Goal: Task Accomplishment & Management: Complete application form

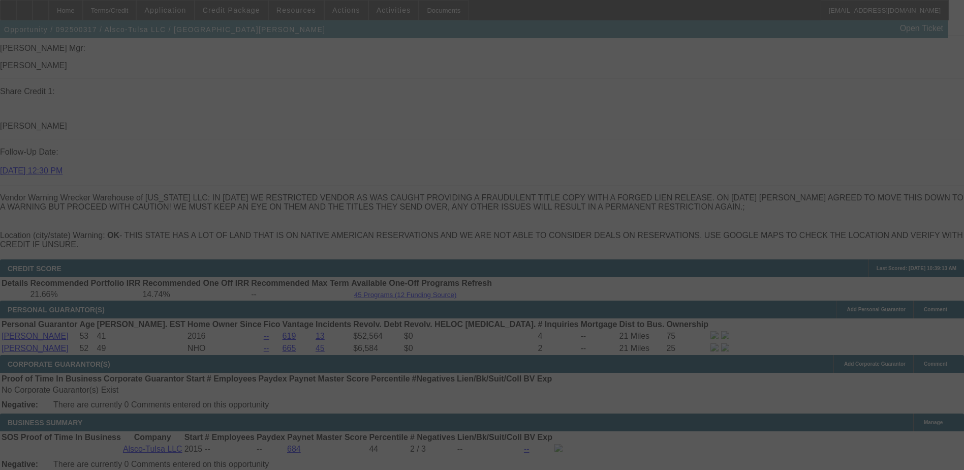
scroll to position [1341, 0]
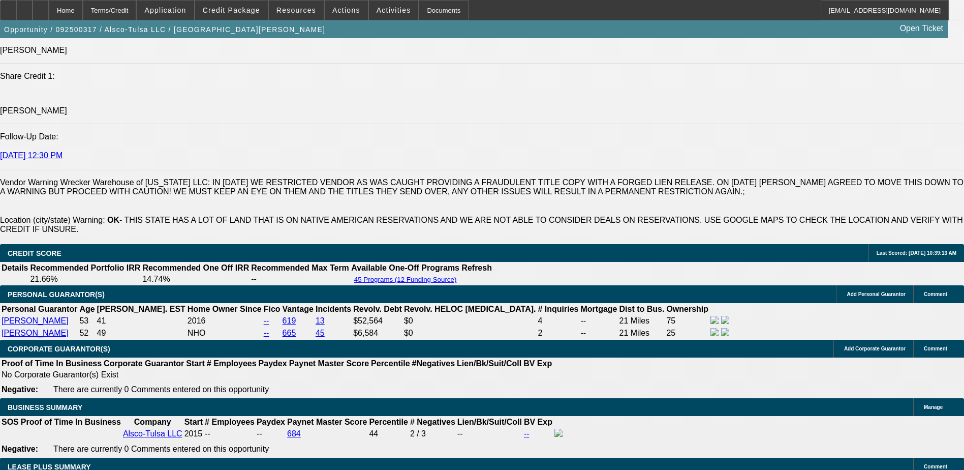
select select "0"
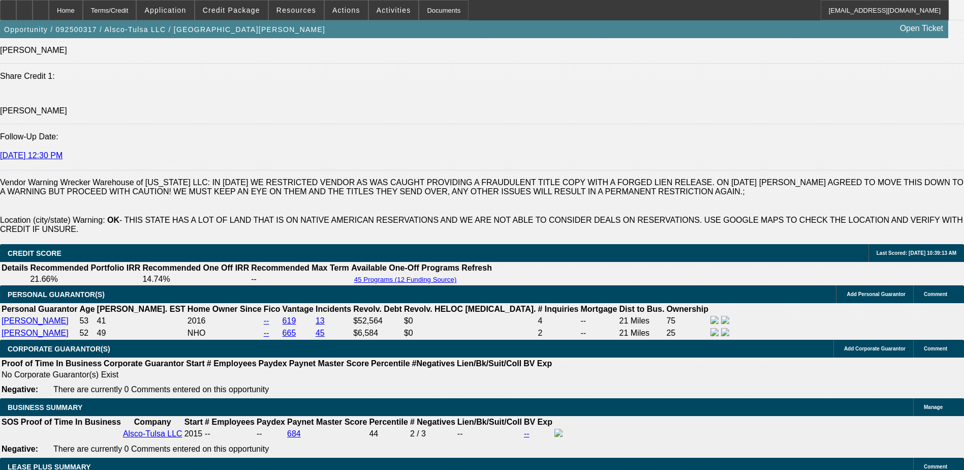
select select "0"
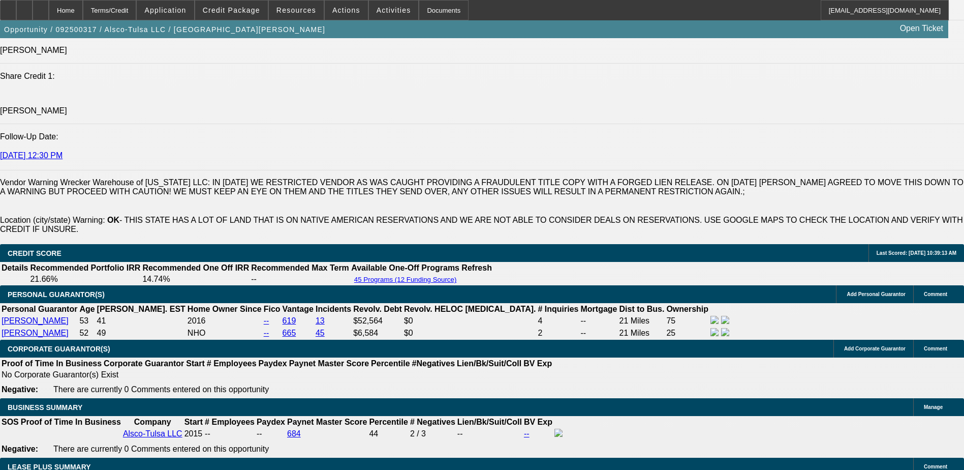
select select "0"
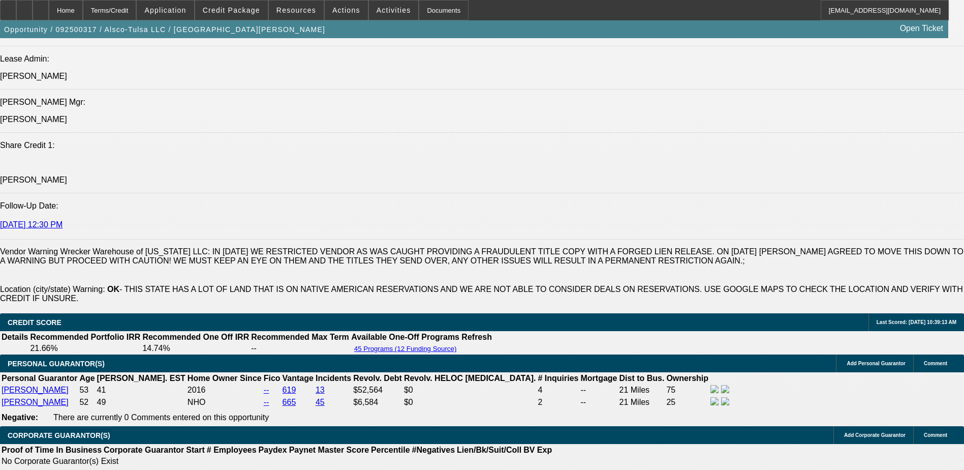
select select "1"
select select "6"
select select "1"
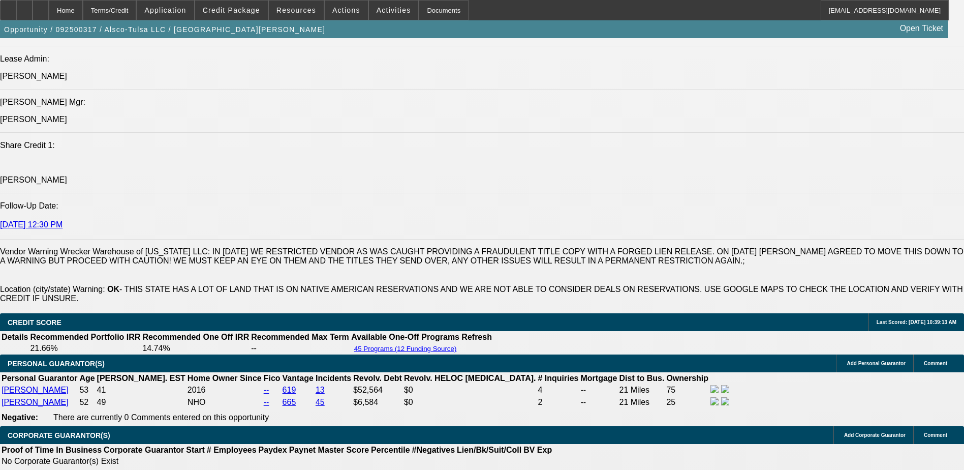
select select "6"
select select "1"
select select "6"
select select "1"
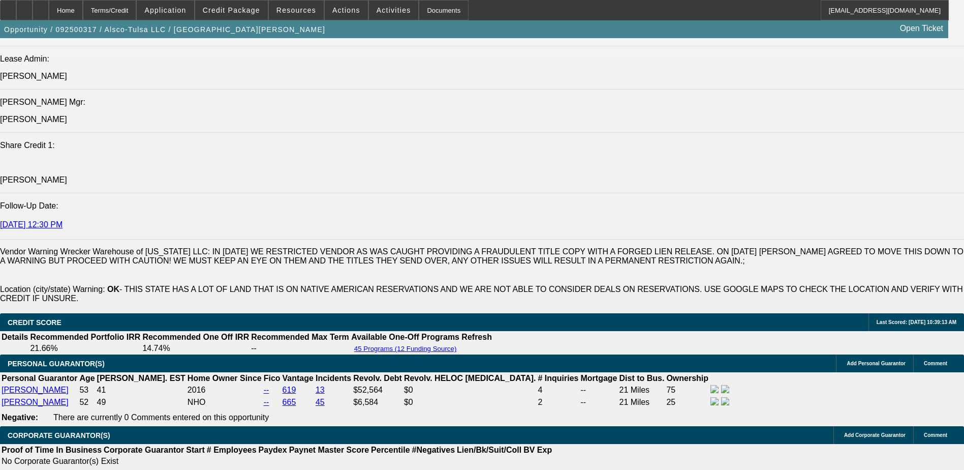
select select "1"
select select "6"
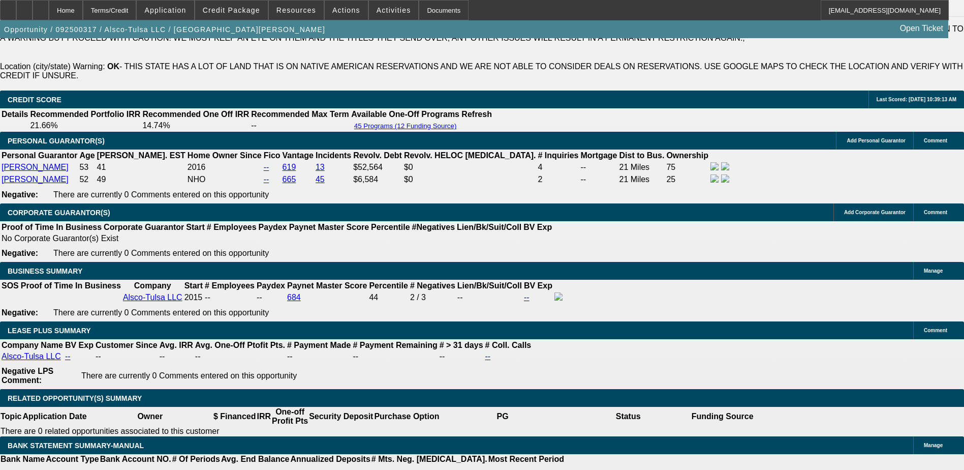
scroll to position [1595, 0]
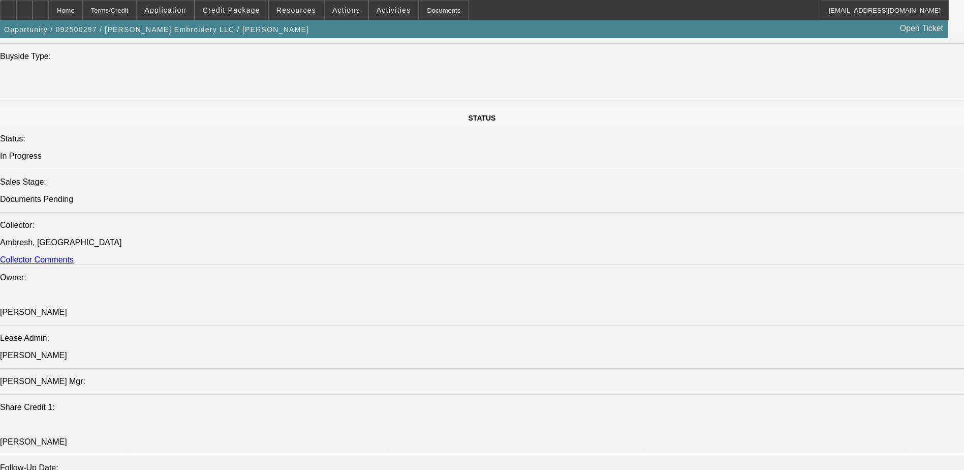
select select "0"
select select "2"
select select "0"
select select "2"
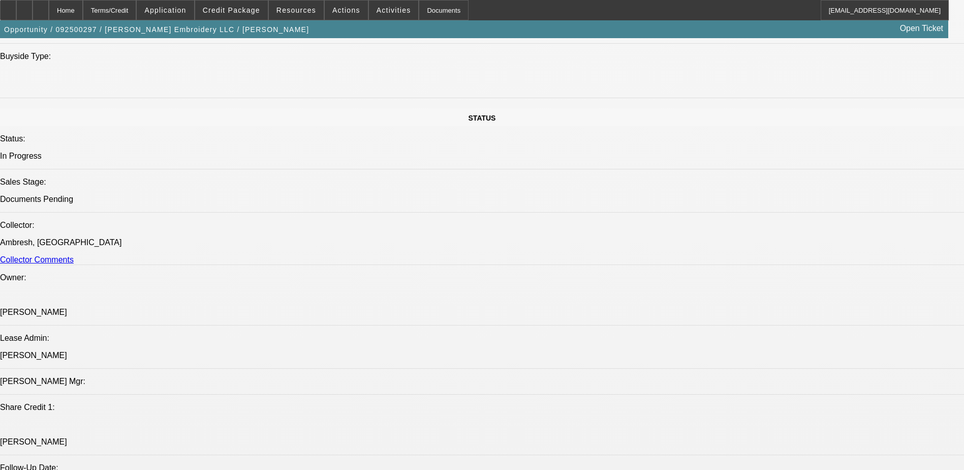
select select "0"
select select "2"
select select "0"
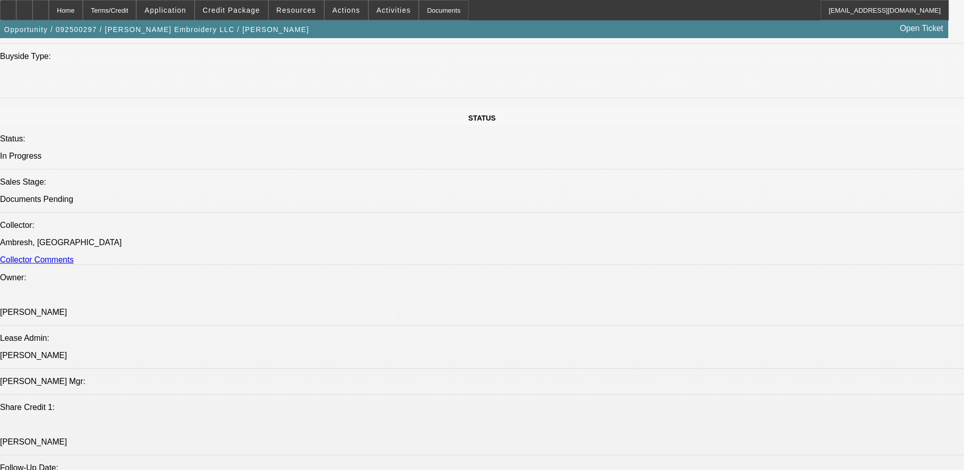
select select "2"
select select "0"
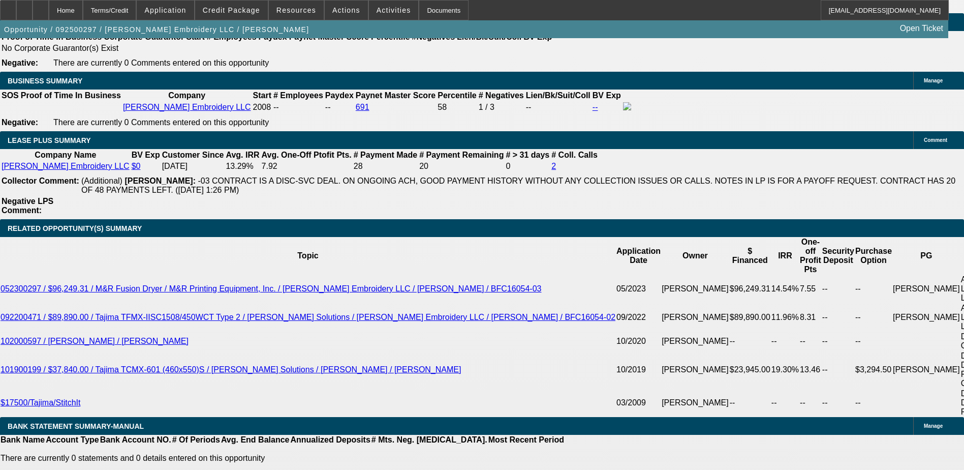
select select "1"
select select "2"
select select "6"
select select "1"
select select "2"
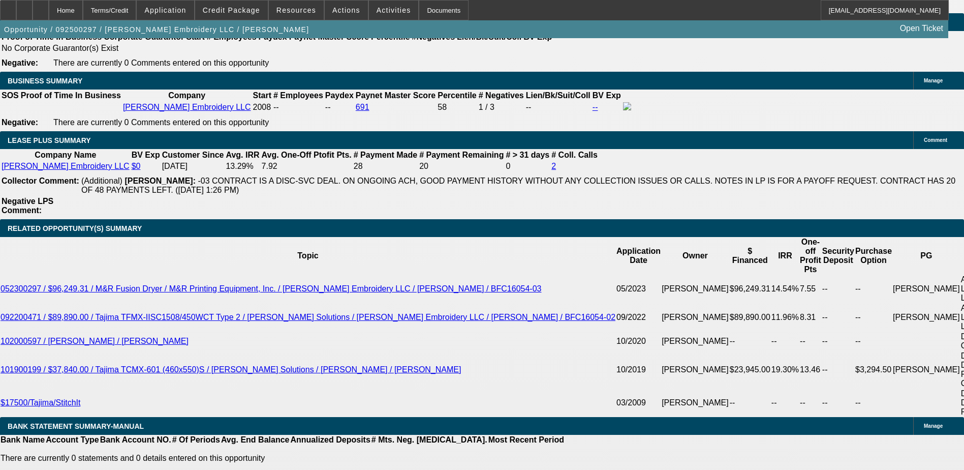
select select "6"
select select "1"
select select "2"
select select "6"
select select "1"
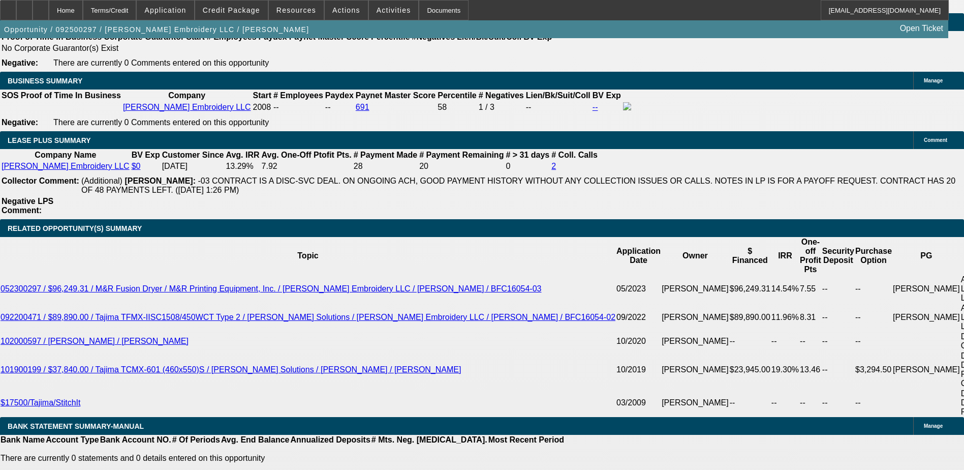
select select "2"
select select "6"
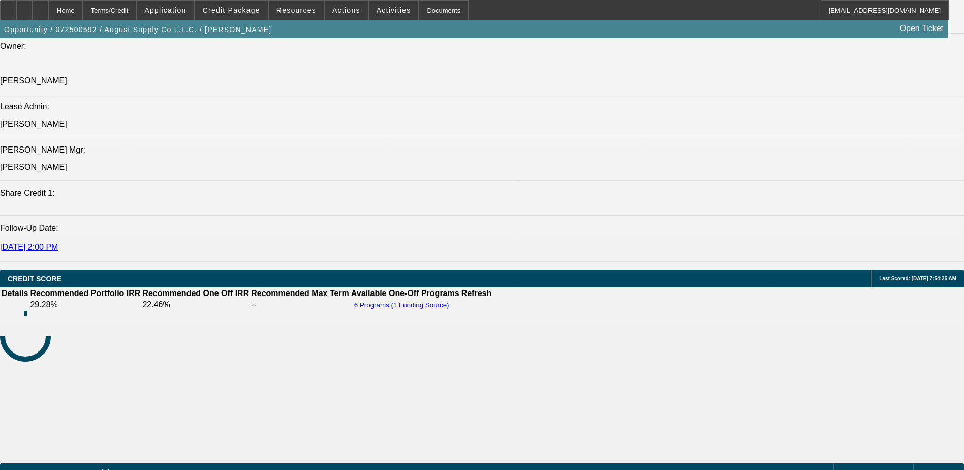
select select "0"
select select "2"
select select "0.1"
select select "0.2"
select select "2"
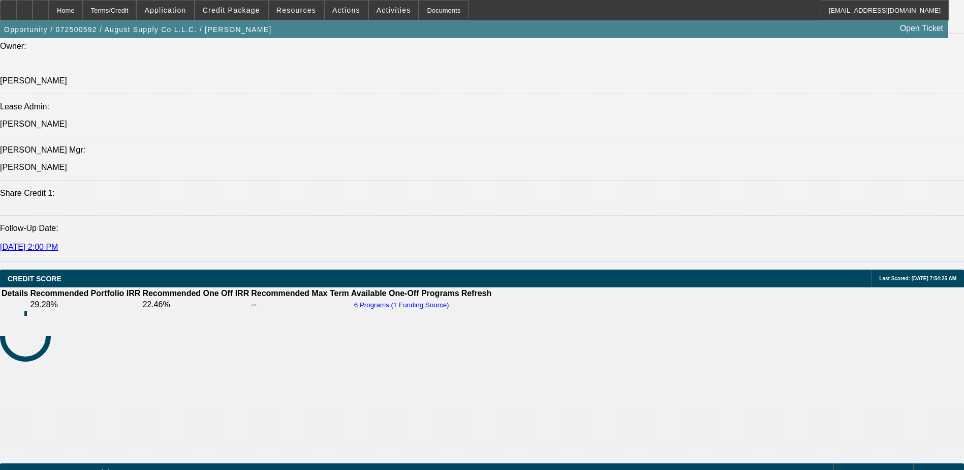
select select "0.1"
select select "0.2"
select select "2"
select select "0.1"
select select "0"
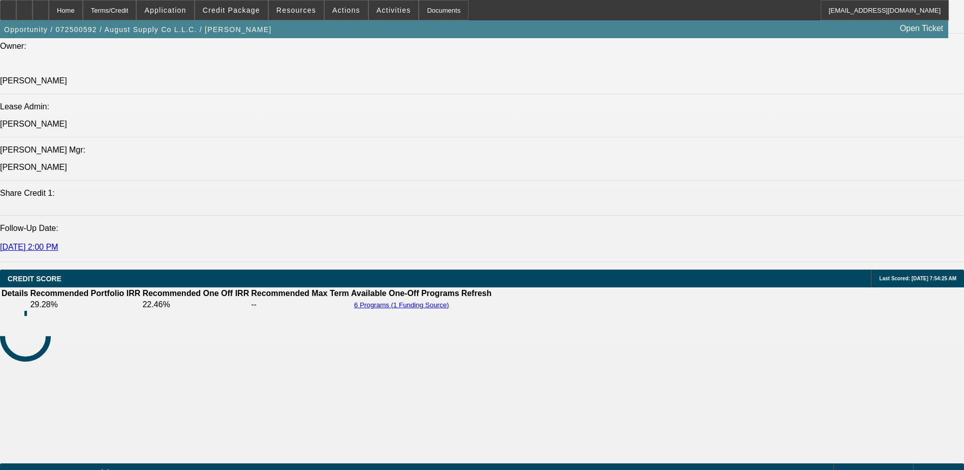
select select "0"
select select "0.1"
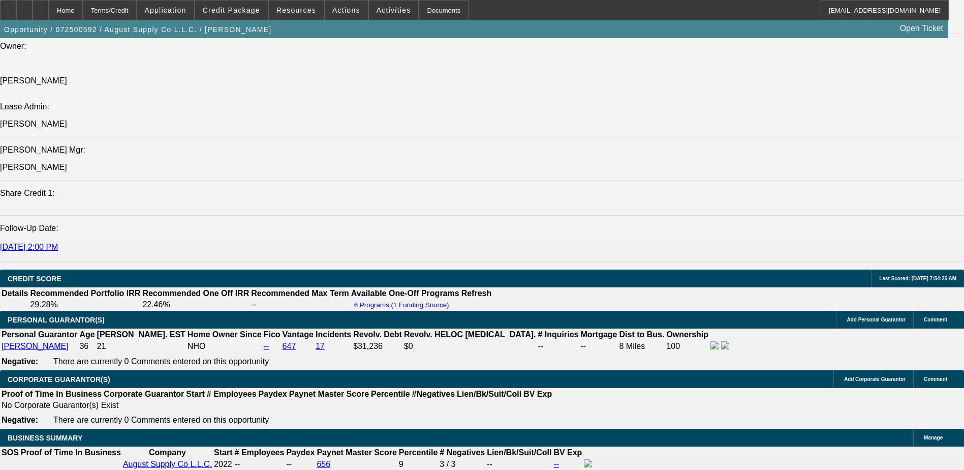
select select "1"
select select "2"
select select "4"
select select "1"
select select "2"
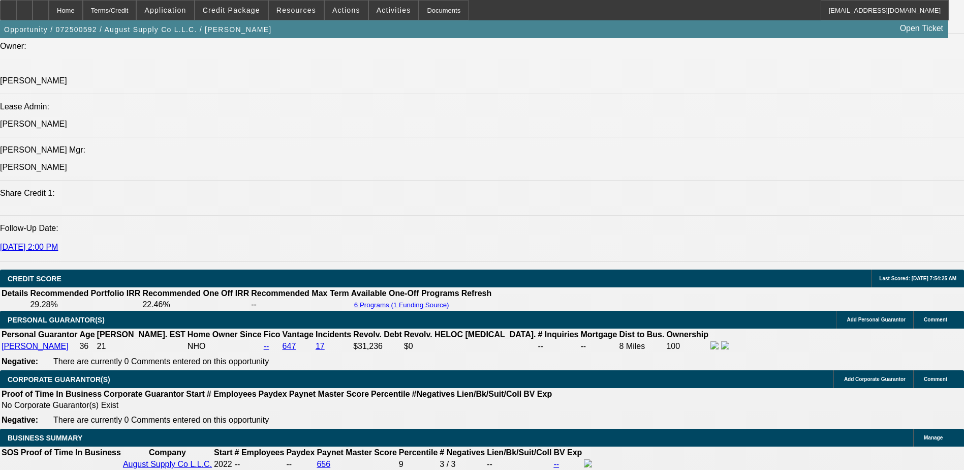
select select "4"
select select "1"
select select "2"
select select "4"
select select "1"
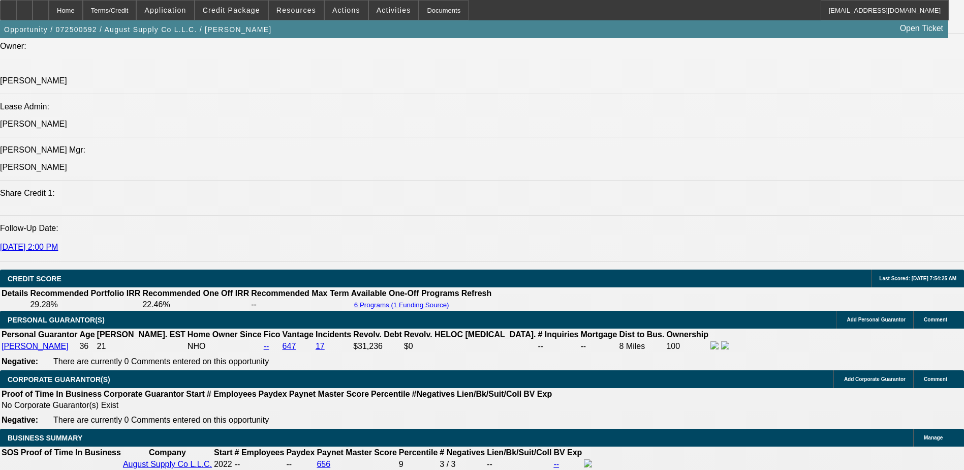
select select "1"
select select "4"
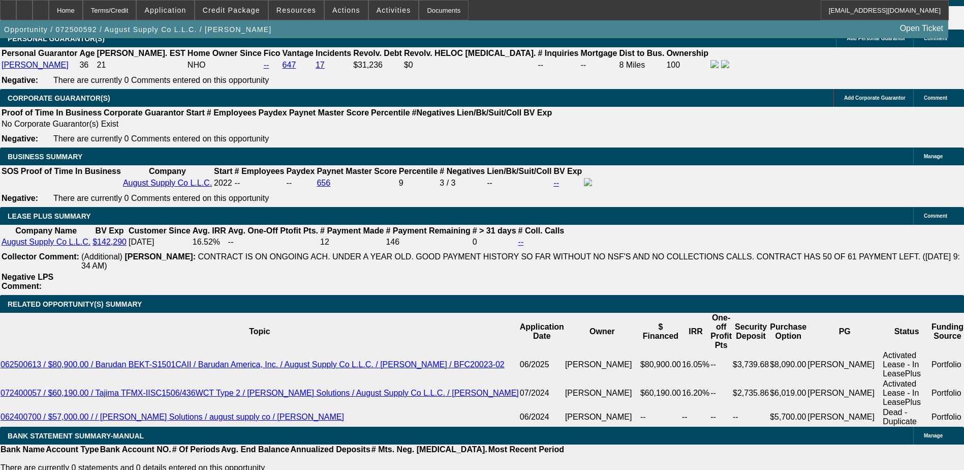
scroll to position [1567, 0]
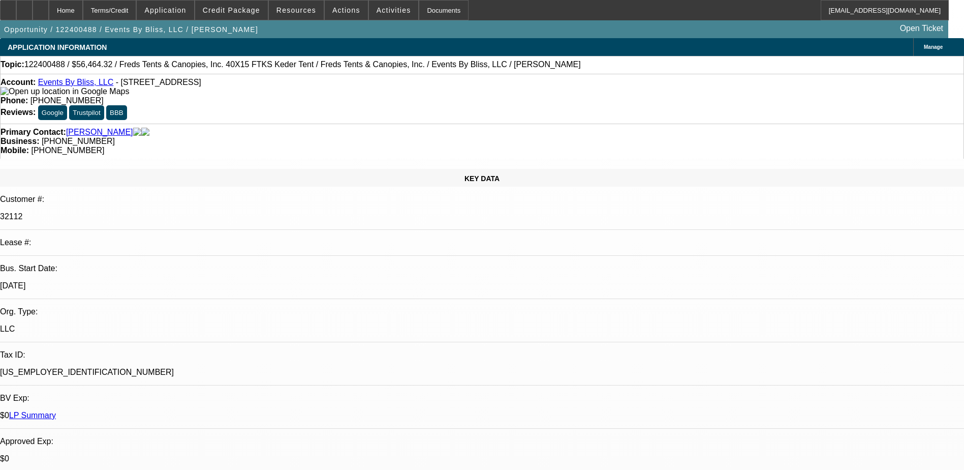
select select "0"
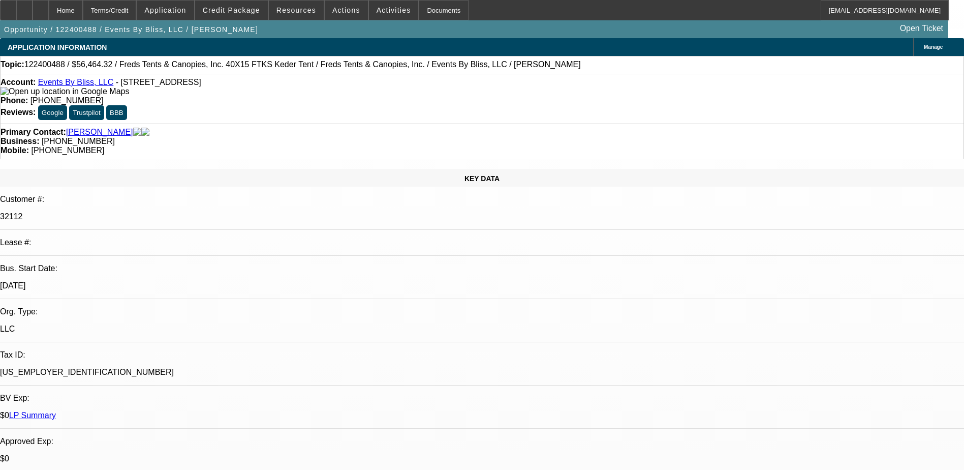
select select "0"
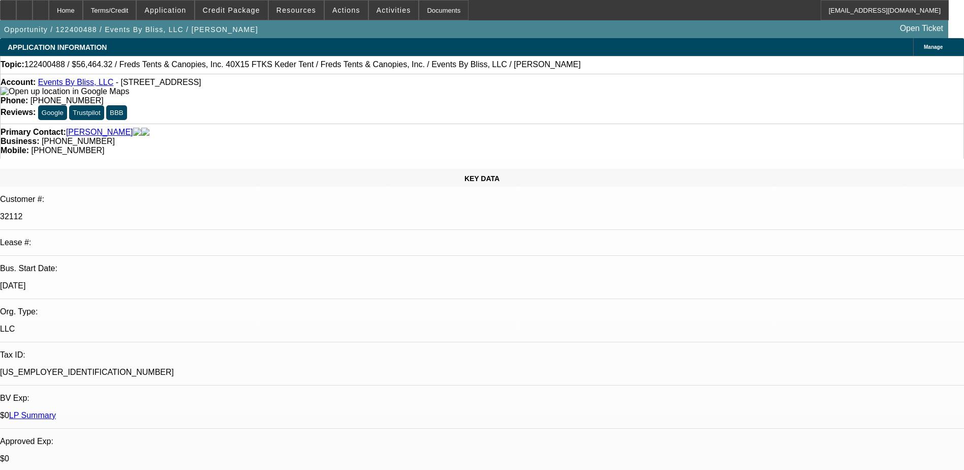
select select "0"
select select "1"
select select "3"
select select "6"
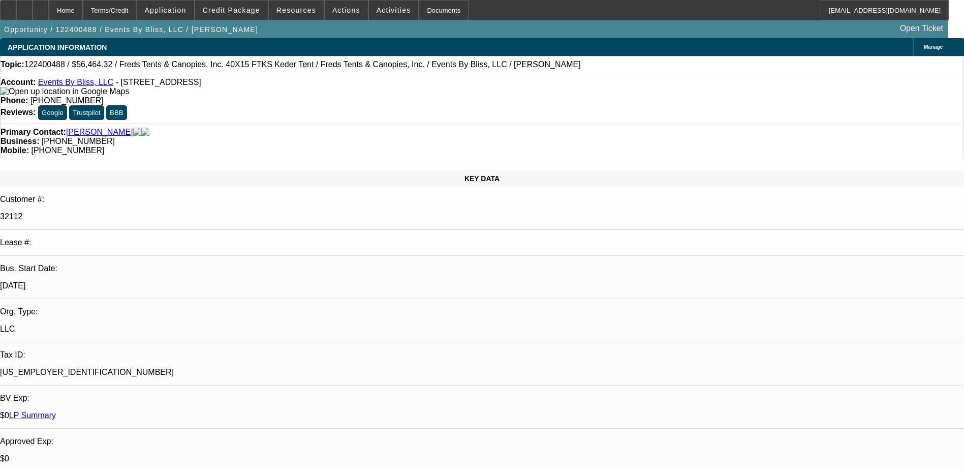
select select "1"
select select "3"
select select "6"
select select "1"
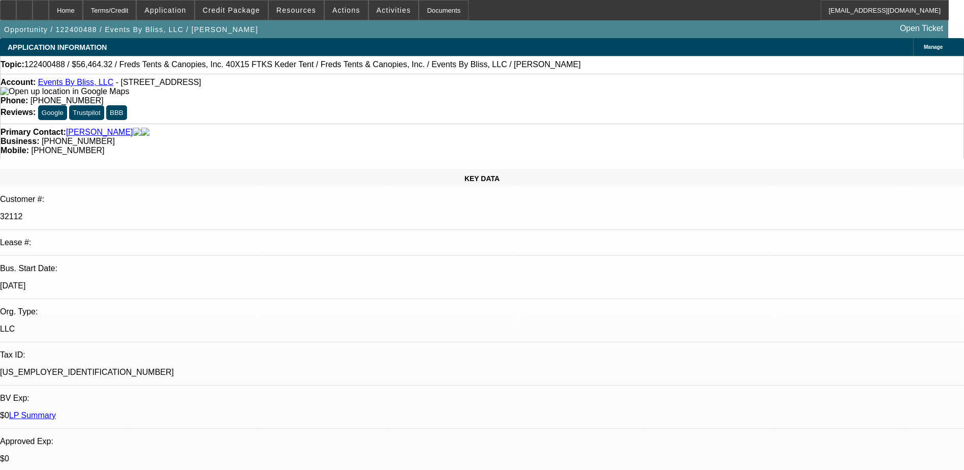
select select "6"
select select "1"
select select "6"
select select "0"
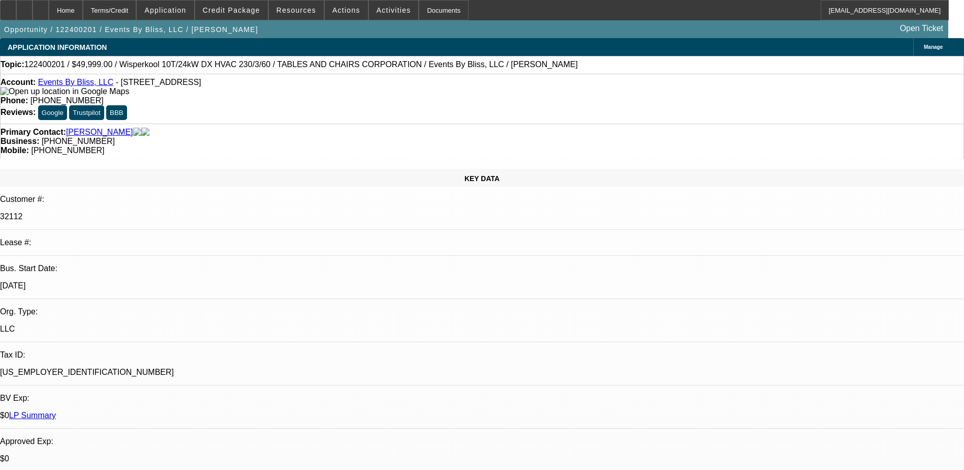
select select "0"
select select "3"
select select "0"
select select "6"
select select "0"
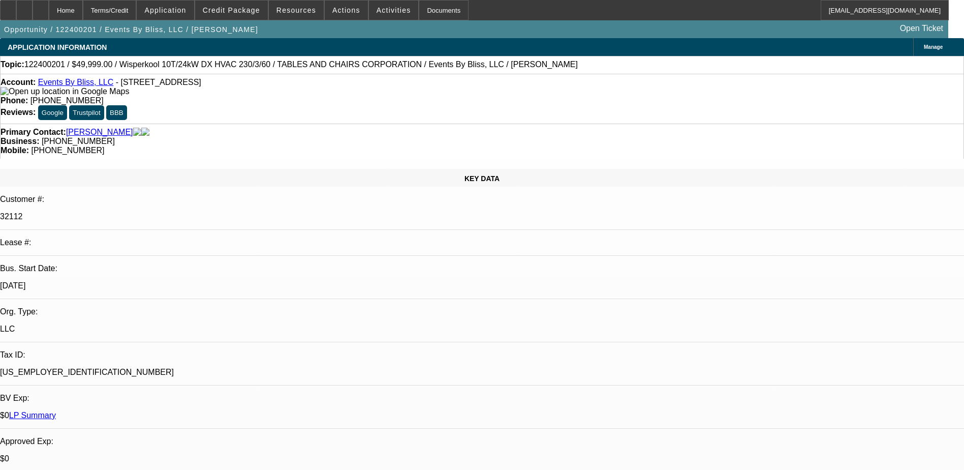
select select "0"
select select "3"
select select "0"
select select "6"
select select "0"
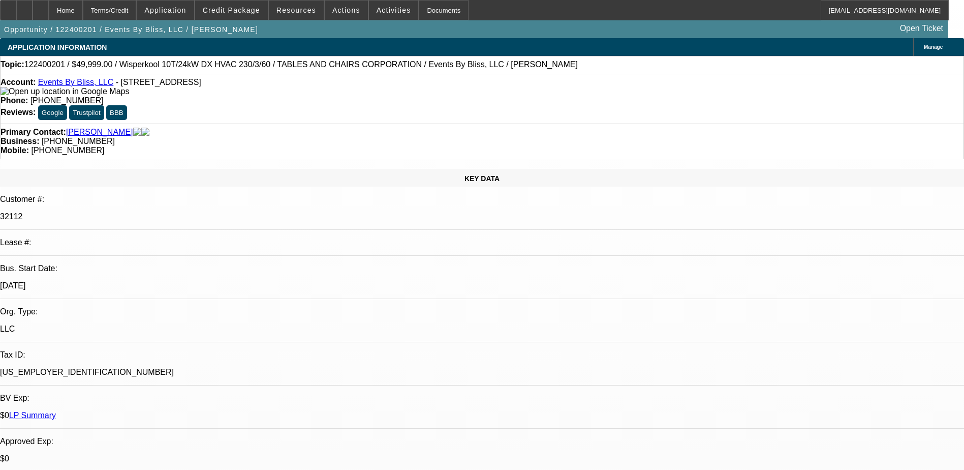
select select "0"
select select "3"
select select "0"
select select "6"
select select "0"
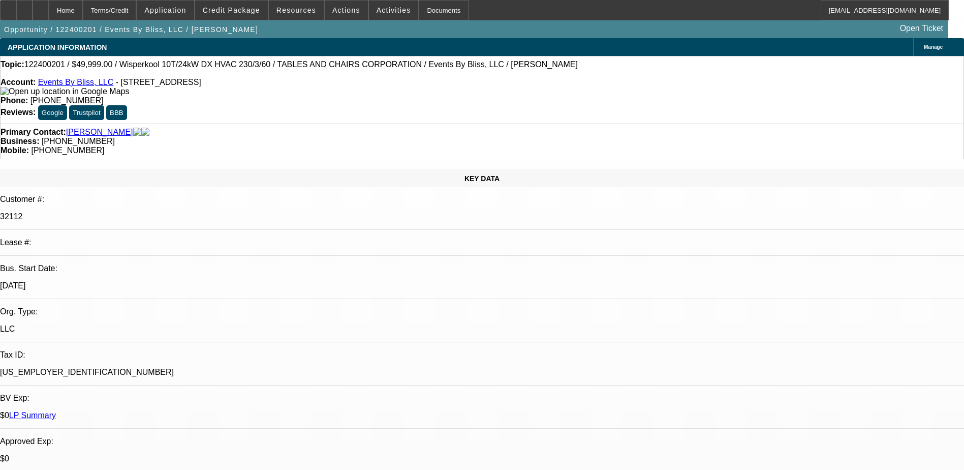
select select "0"
select select "3"
select select "0"
select select "6"
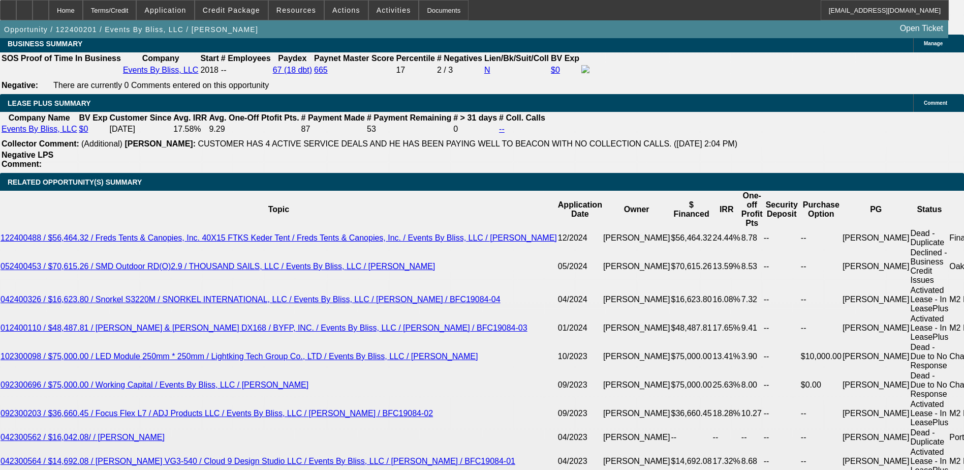
scroll to position [1677, 0]
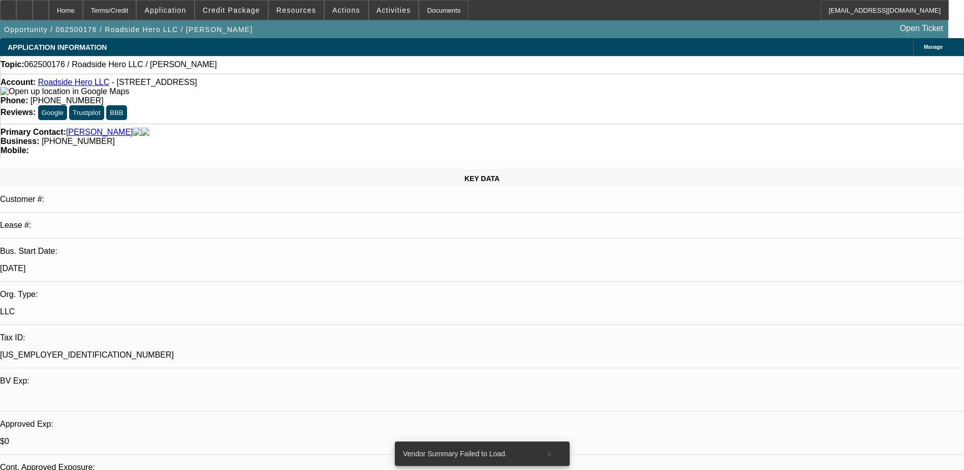
select select "0"
select select "2"
select select "0.1"
select select "4"
